Goal: Transaction & Acquisition: Purchase product/service

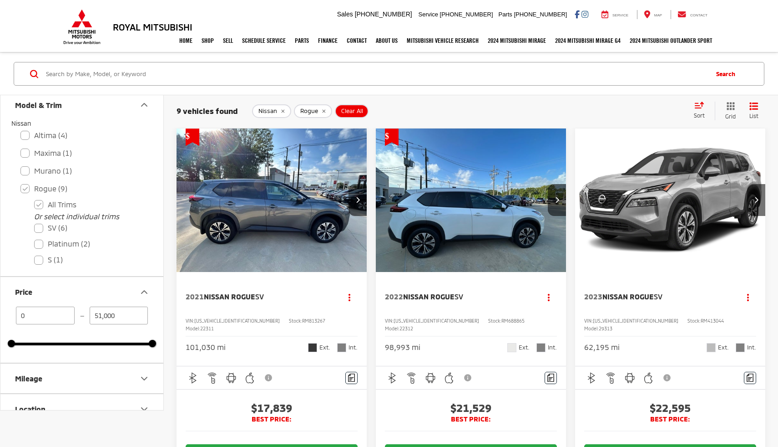
click at [348, 201] on img "2021 Nissan Rogue SV 0" at bounding box center [272, 200] width 192 height 144
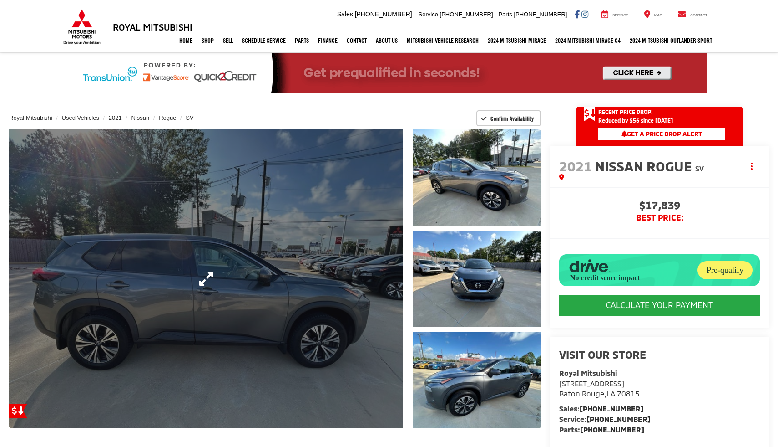
click at [273, 311] on link "Expand Photo 0" at bounding box center [206, 278] width 394 height 299
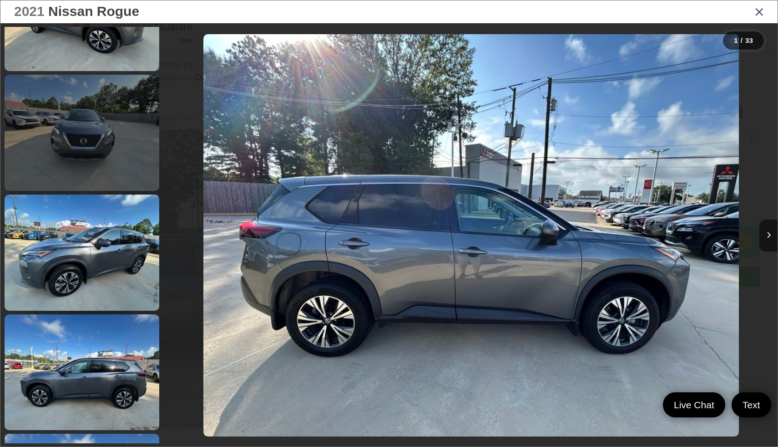
scroll to position [255, 0]
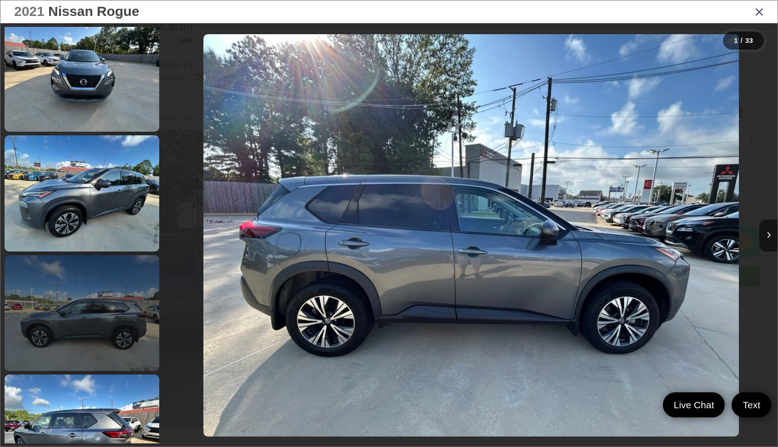
click at [86, 286] on link at bounding box center [82, 313] width 155 height 116
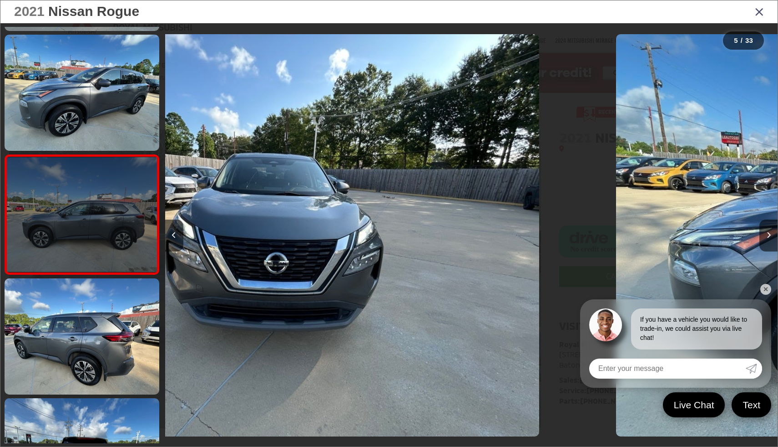
scroll to position [357, 0]
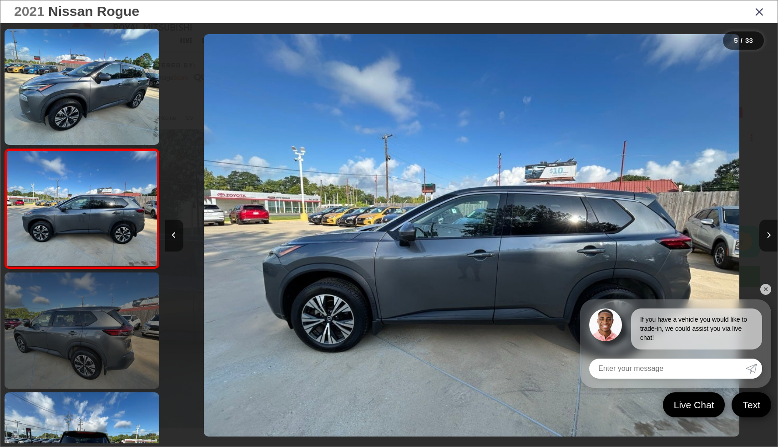
click at [109, 295] on link at bounding box center [82, 330] width 155 height 116
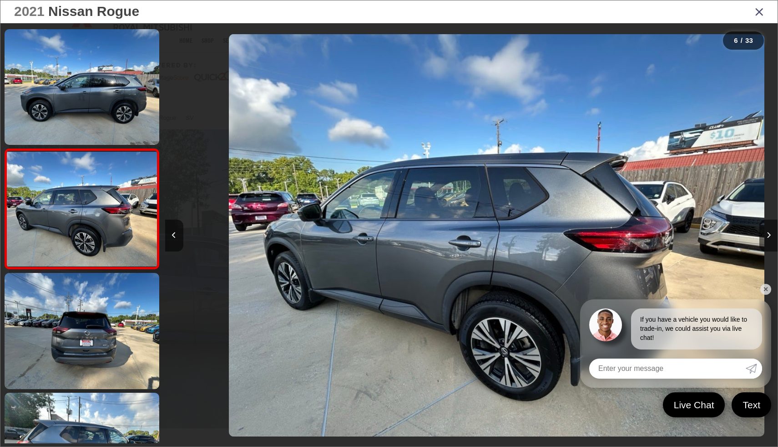
scroll to position [0, 3064]
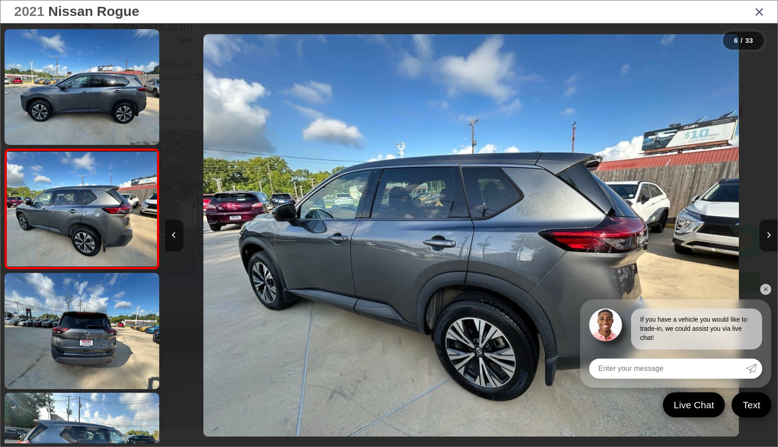
click at [759, 11] on icon "Close gallery" at bounding box center [759, 11] width 9 height 12
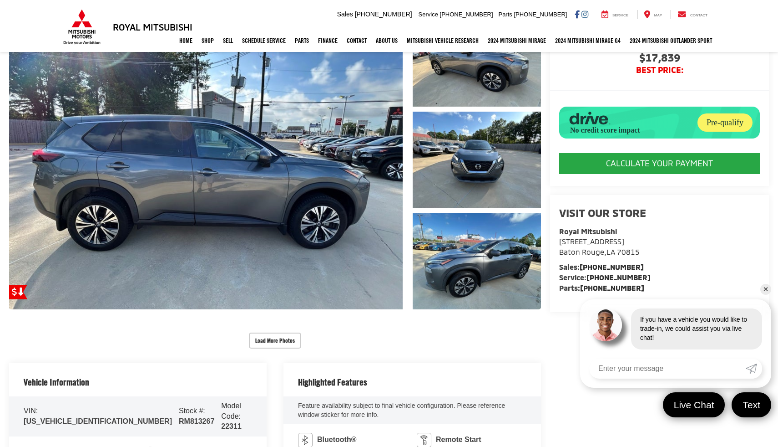
scroll to position [0, 0]
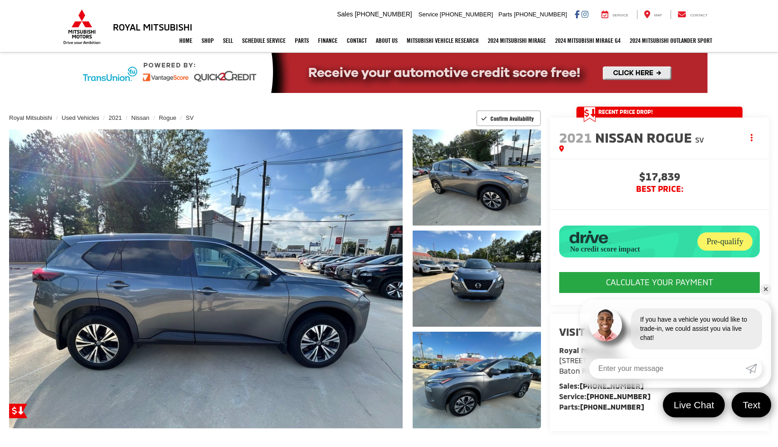
click at [55, 25] on div "Royal Mitsubishi [STREET_ADDRESS] Sales Mobile Sales [PHONE_NUMBER] Service [PH…" at bounding box center [389, 14] width 778 height 29
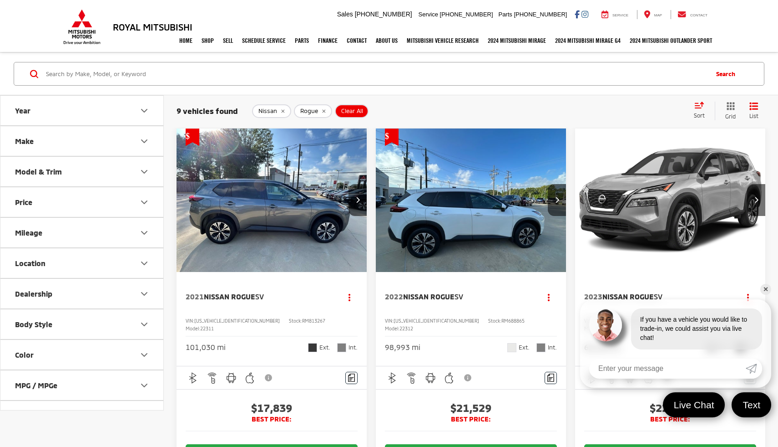
click at [766, 286] on link "✕" at bounding box center [766, 289] width 11 height 11
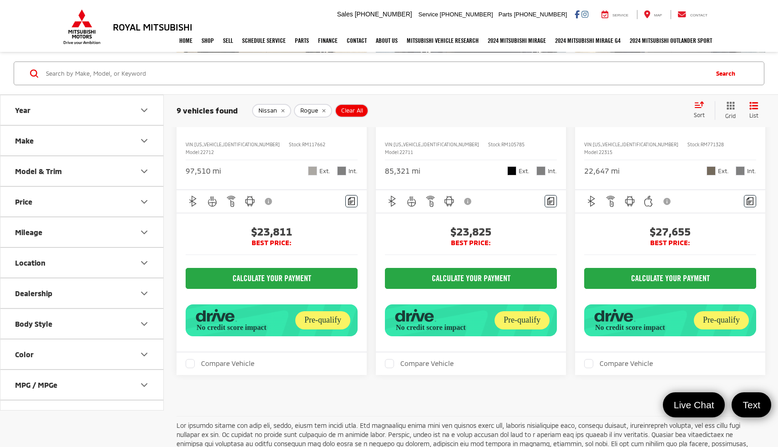
scroll to position [948, 0]
